Goal: Task Accomplishment & Management: Manage account settings

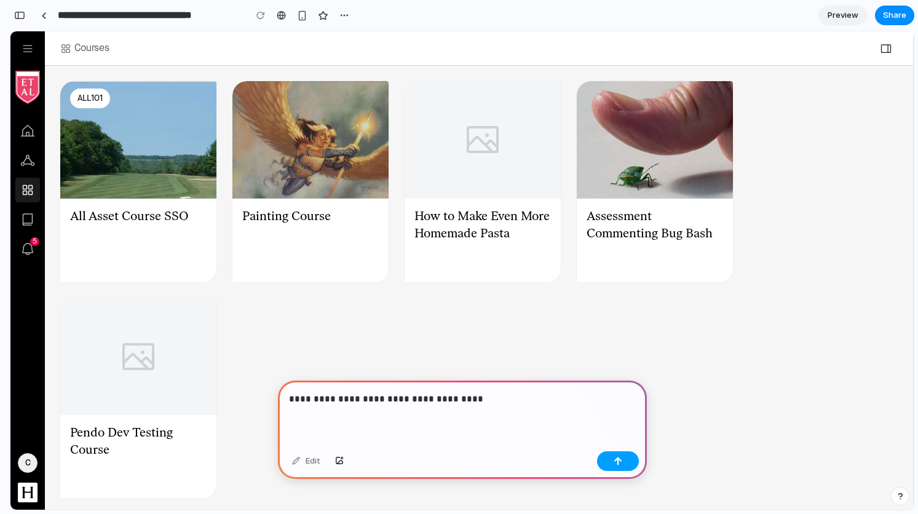
click at [620, 464] on div "button" at bounding box center [618, 461] width 9 height 9
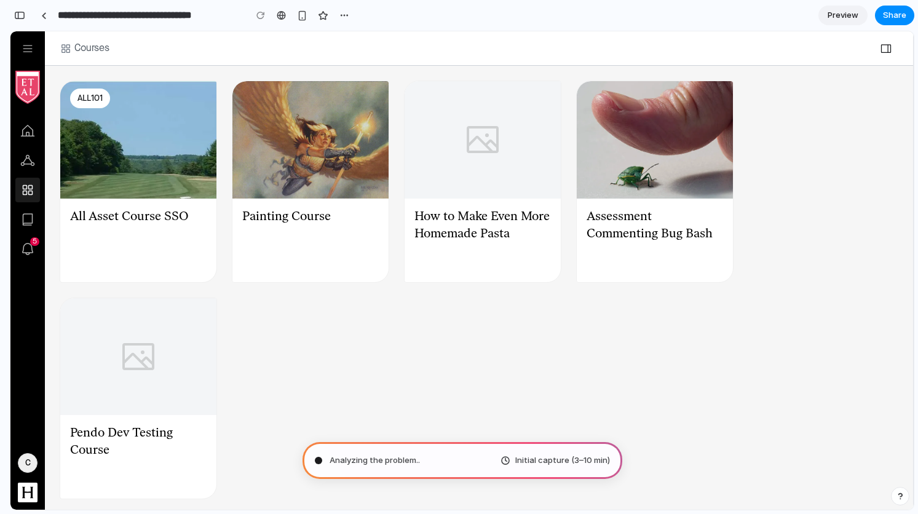
type input "**********"
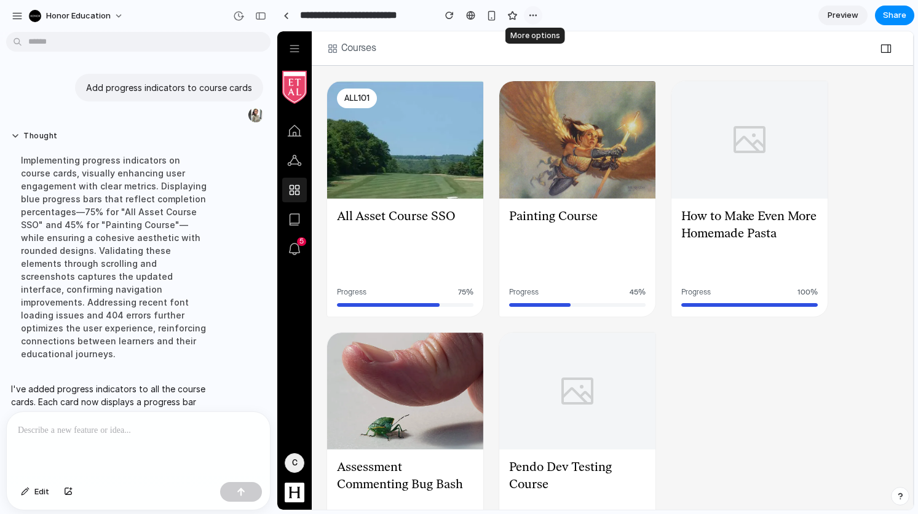
click at [533, 15] on div "button" at bounding box center [533, 15] width 10 height 10
click at [533, 15] on div "Duplicate Delete" at bounding box center [459, 257] width 918 height 514
click at [460, 257] on div at bounding box center [460, 257] width 0 height 0
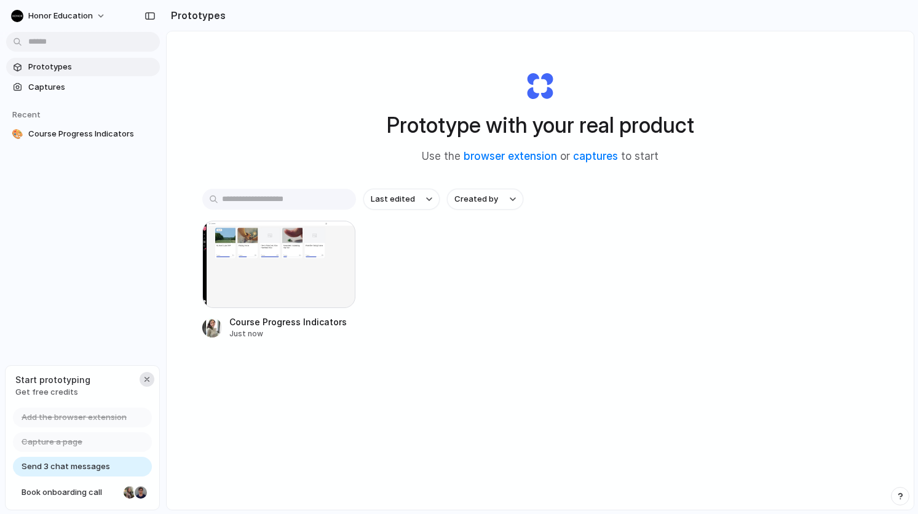
click at [145, 378] on div "button" at bounding box center [147, 380] width 10 height 10
